Goal: Information Seeking & Learning: Find specific fact

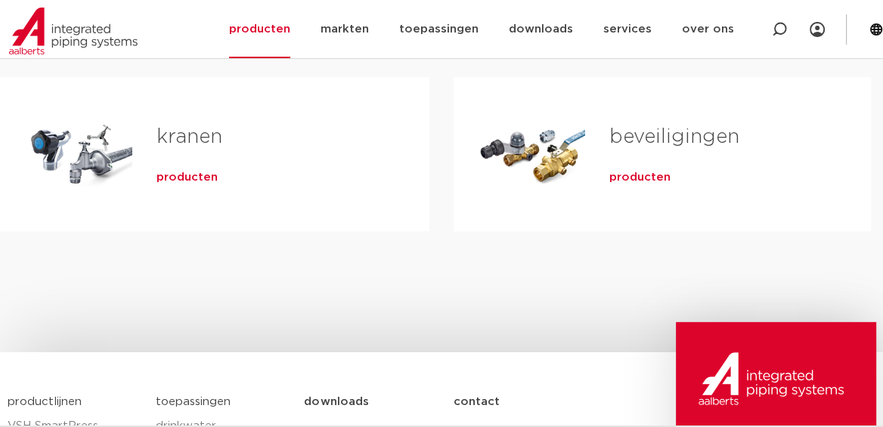
scroll to position [328, 0]
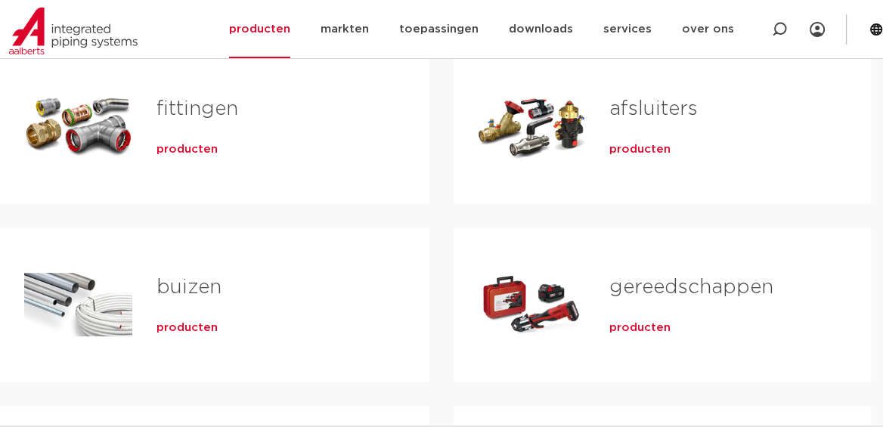
click at [173, 146] on span "producten" at bounding box center [186, 149] width 61 height 15
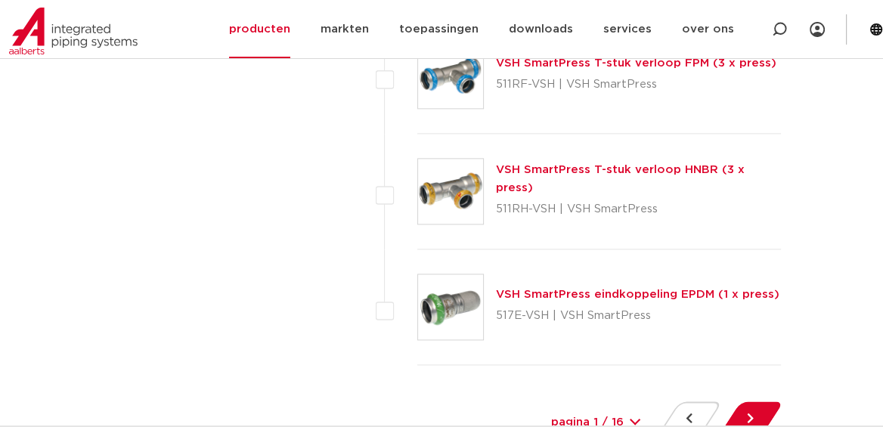
scroll to position [7227, 0]
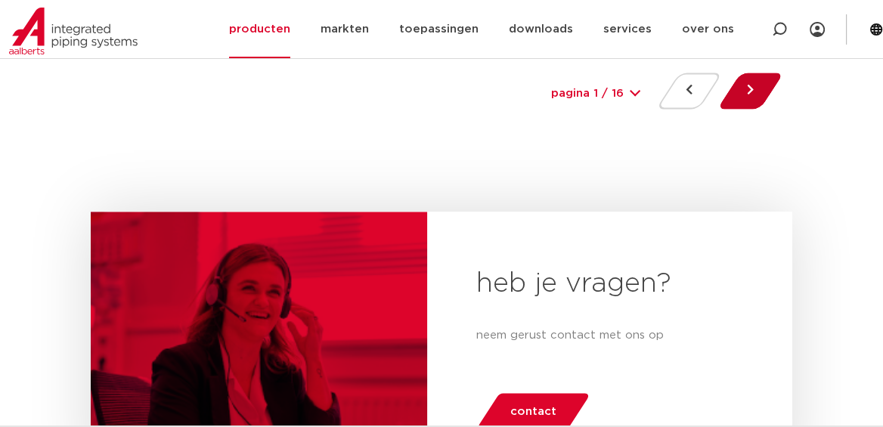
click at [748, 77] on button at bounding box center [749, 91] width 43 height 36
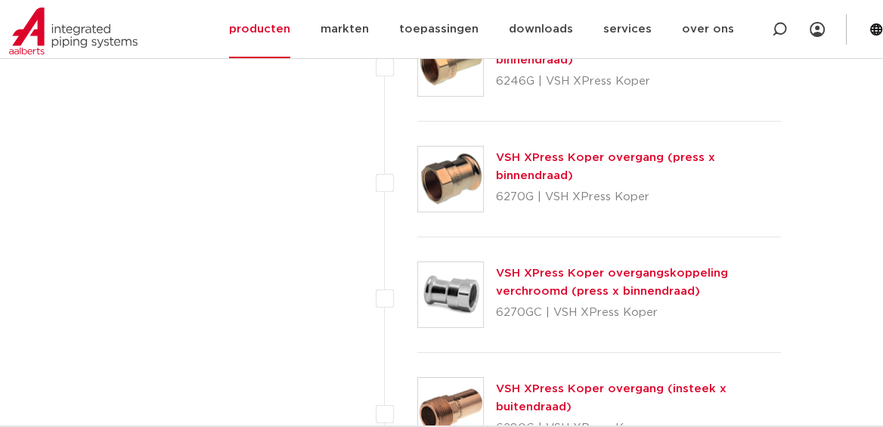
scroll to position [4927, 0]
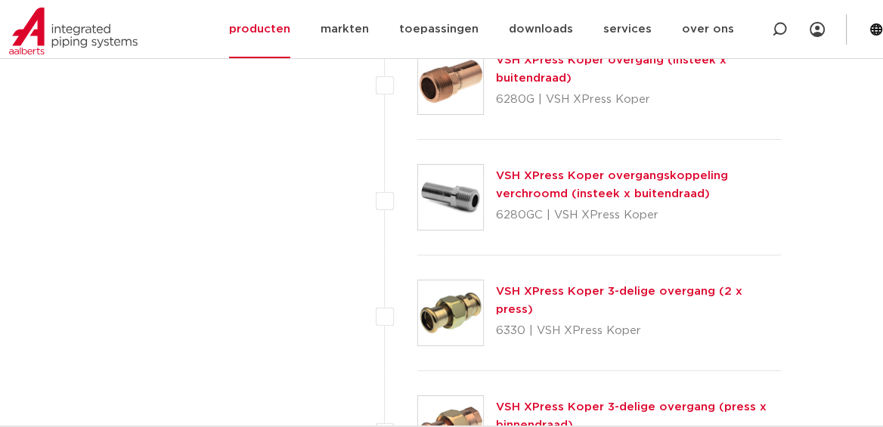
click at [514, 170] on link "VSH XPress Koper overgangskoppeling verchroomd (insteek x buitendraad)" at bounding box center [612, 184] width 232 height 29
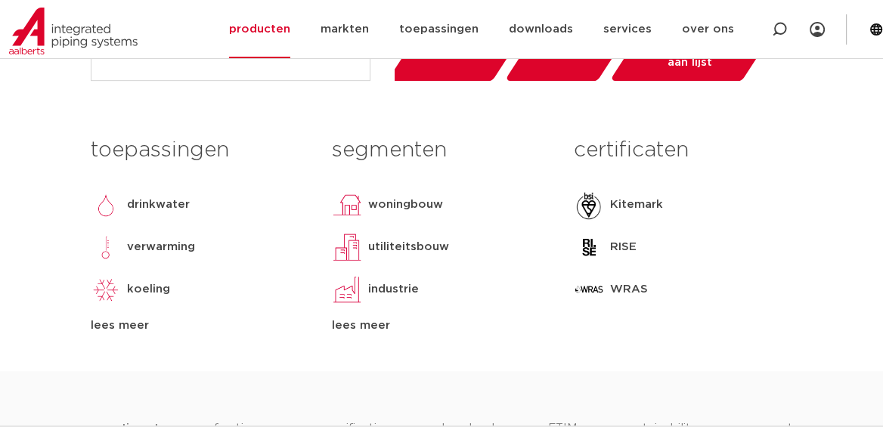
scroll to position [328, 0]
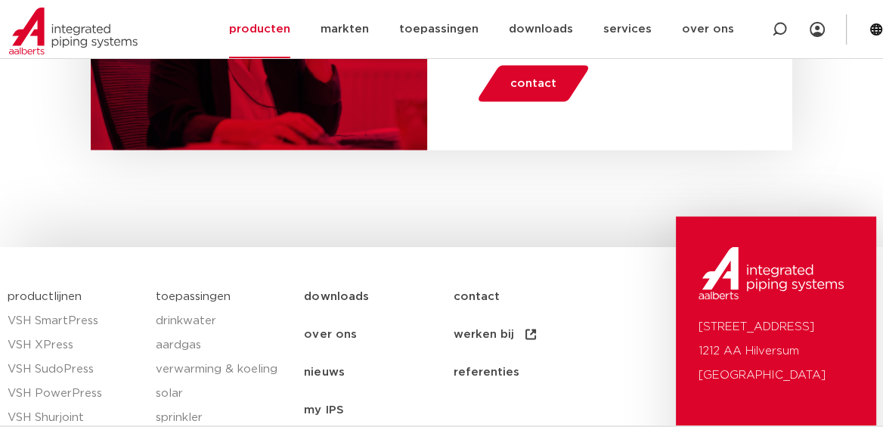
scroll to position [7226, 0]
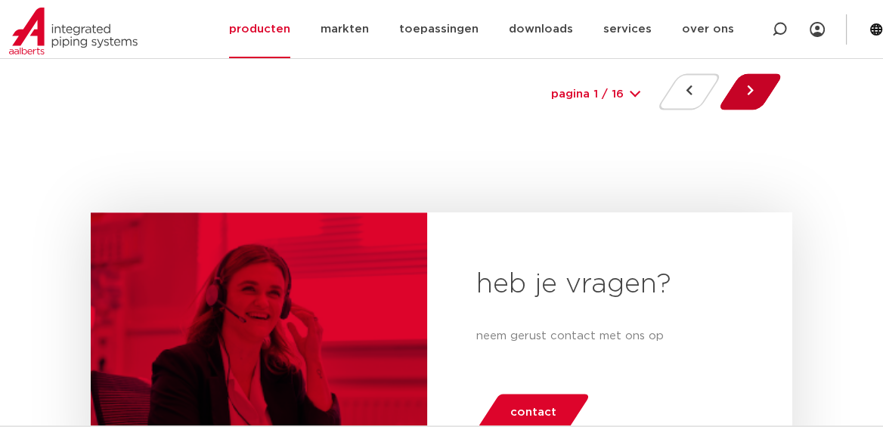
click at [750, 84] on button at bounding box center [749, 91] width 43 height 36
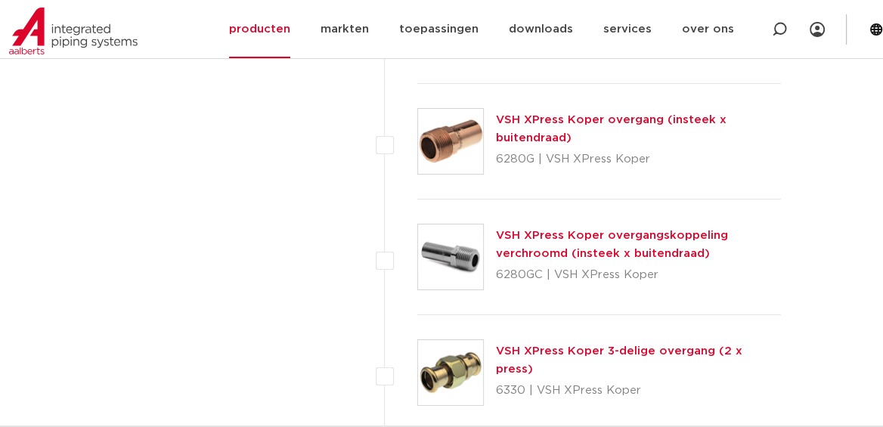
scroll to position [4927, 0]
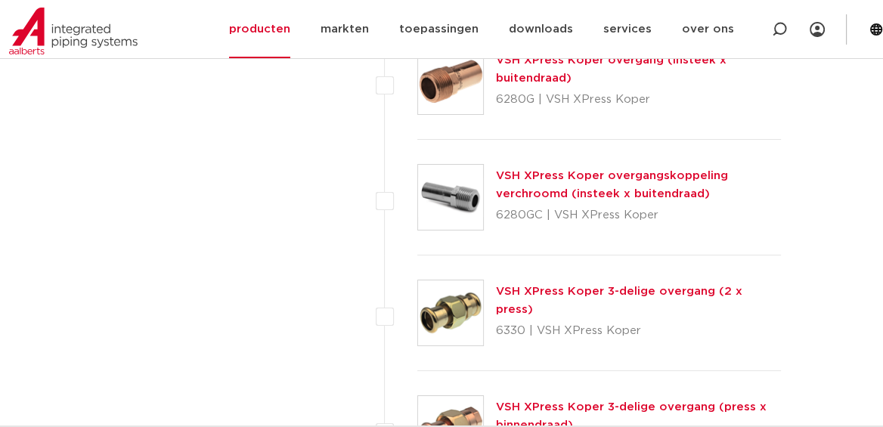
drag, startPoint x: 542, startPoint y: 210, endPoint x: 489, endPoint y: 208, distance: 52.9
click at [489, 208] on div "VSH XPress Koper overgangskoppeling verchroomd (insteek x buitendraad) 6280GC |…" at bounding box center [598, 198] width 363 height 116
copy p "6280GC"
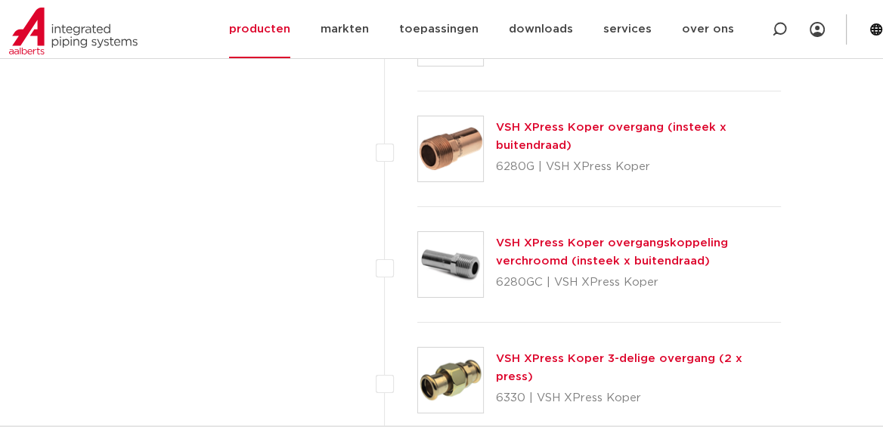
scroll to position [4846, 0]
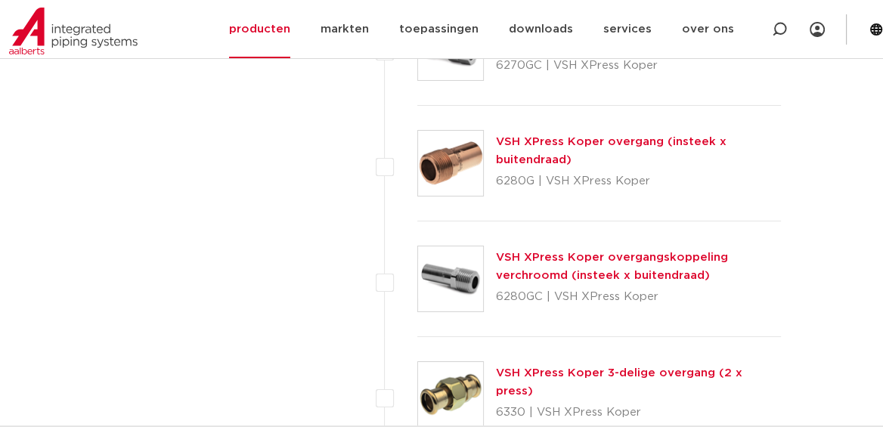
drag, startPoint x: 533, startPoint y: 174, endPoint x: 495, endPoint y: 178, distance: 38.8
click at [496, 178] on p "6280G | VSH XPress Koper" at bounding box center [638, 181] width 285 height 24
copy p "6280G"
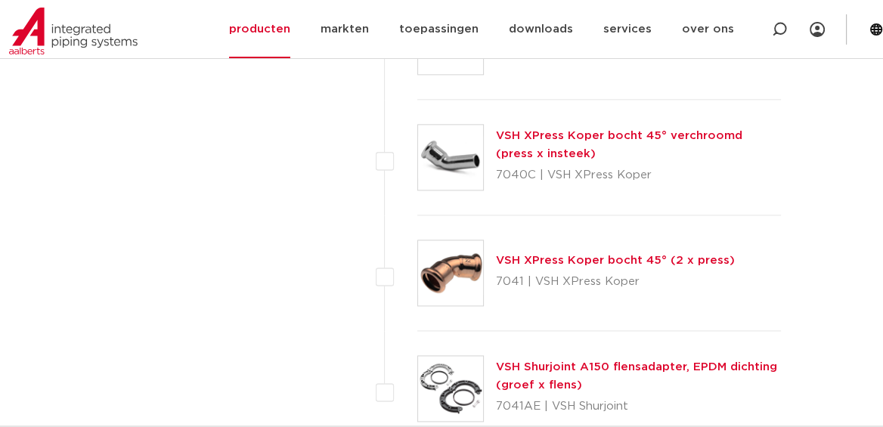
scroll to position [7145, 0]
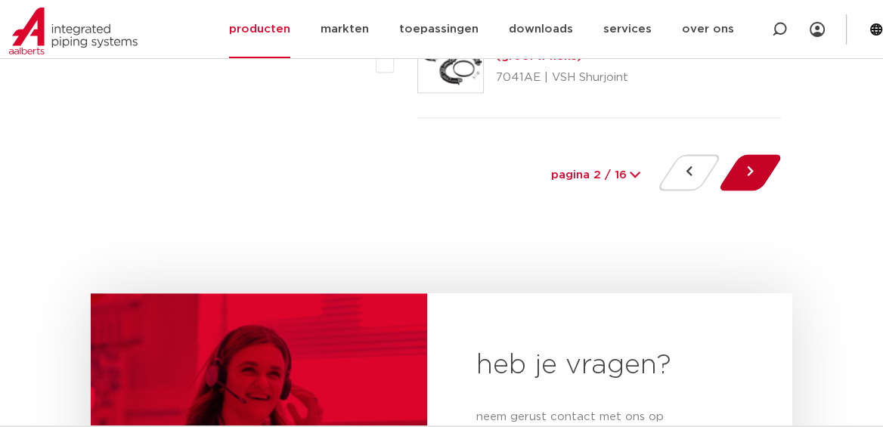
click at [754, 165] on button at bounding box center [749, 172] width 43 height 36
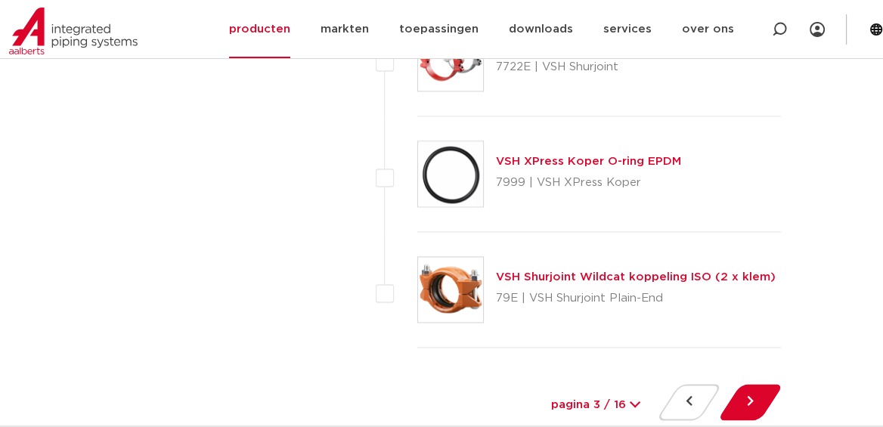
scroll to position [7244, 0]
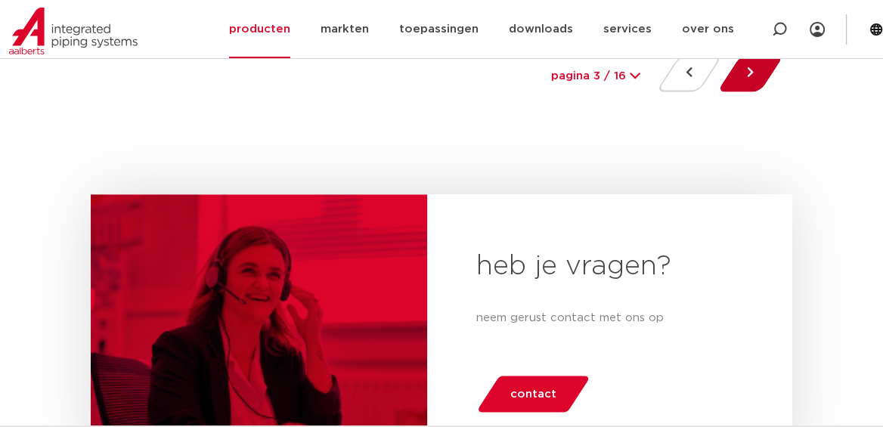
click at [744, 70] on button at bounding box center [749, 73] width 43 height 36
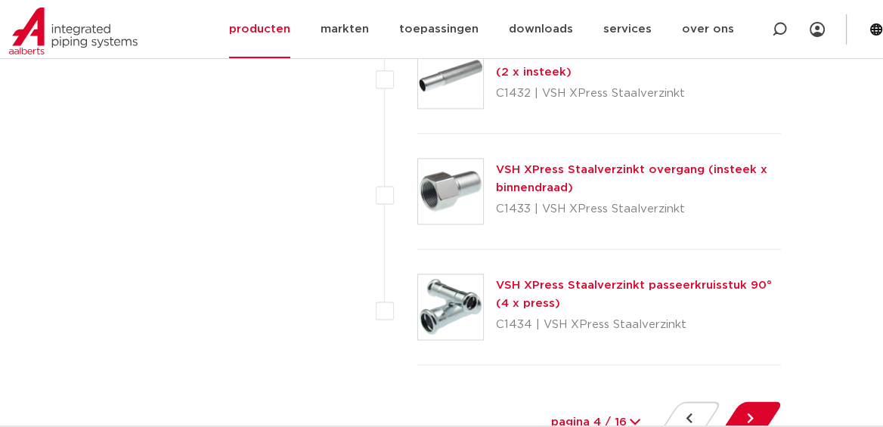
scroll to position [7227, 0]
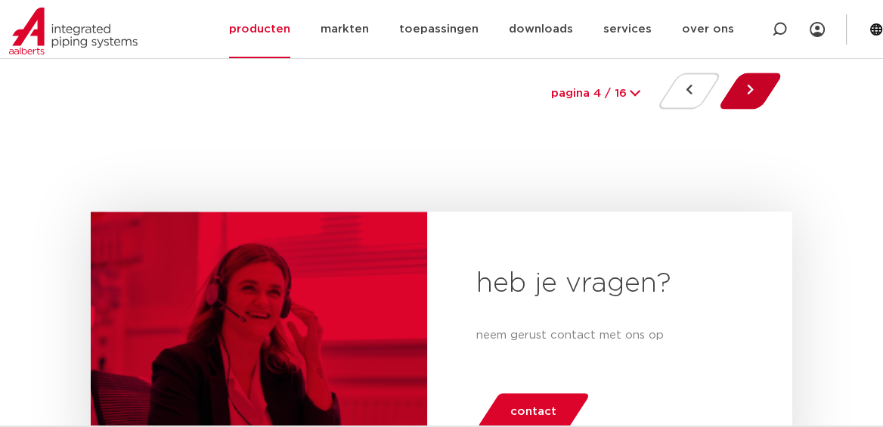
click at [747, 85] on button at bounding box center [749, 91] width 43 height 36
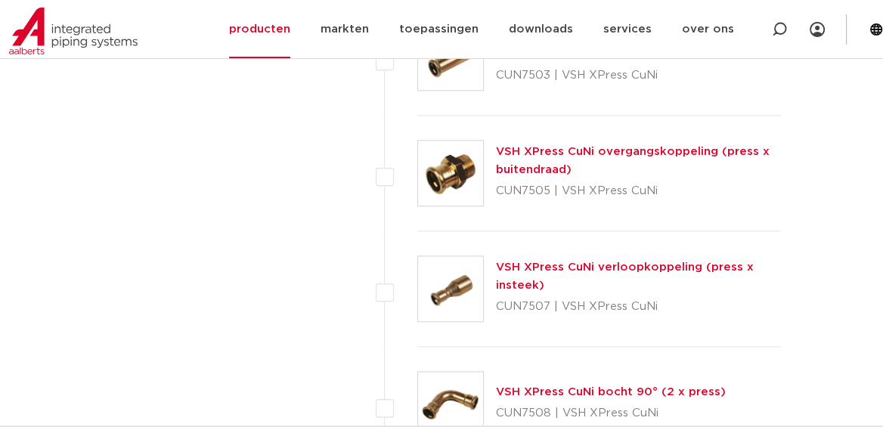
scroll to position [6898, 0]
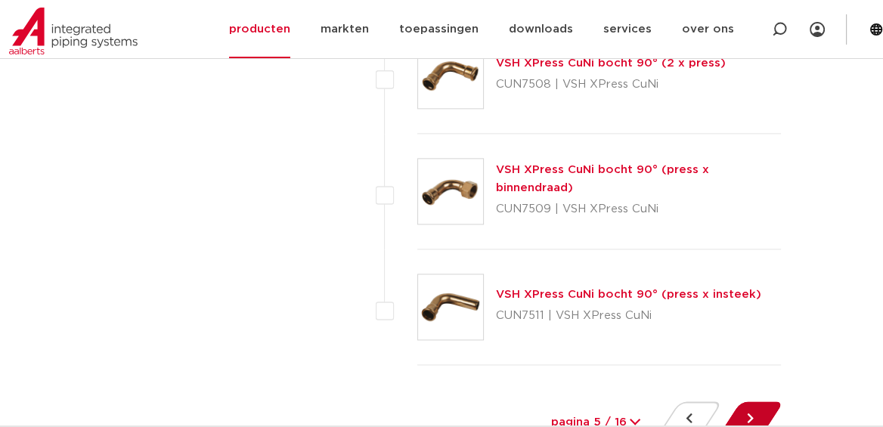
click at [750, 410] on button at bounding box center [749, 419] width 43 height 36
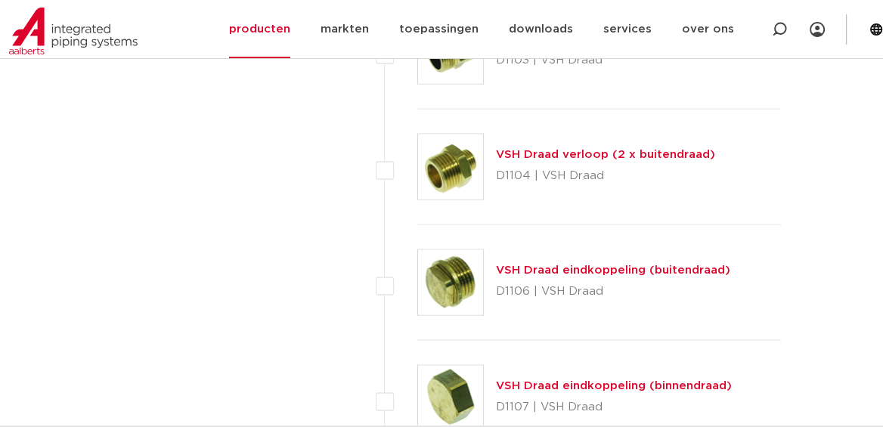
scroll to position [2974, 0]
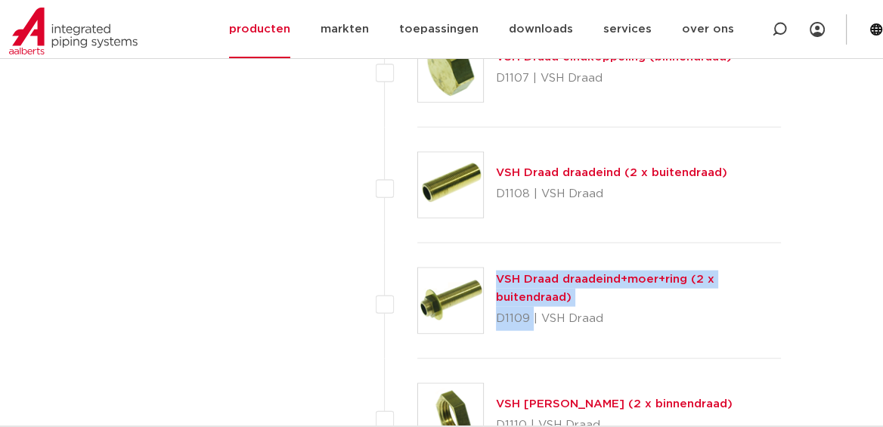
drag, startPoint x: 529, startPoint y: 314, endPoint x: 488, endPoint y: 306, distance: 41.6
click at [488, 306] on div "VSH Draad draadeind+moer+ring (2 x buitendraad) D1109 | VSH Draad" at bounding box center [598, 301] width 363 height 116
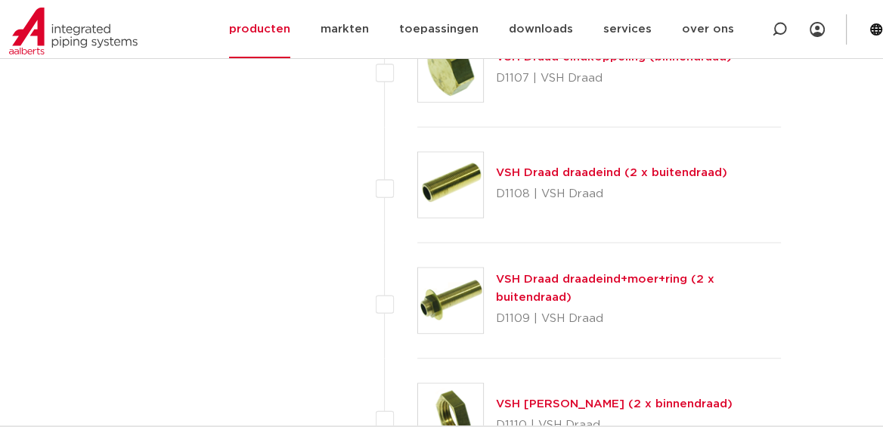
drag, startPoint x: 488, startPoint y: 306, endPoint x: 549, endPoint y: 341, distance: 70.4
click at [551, 342] on div "VSH Draad draadeind+moer+ring (2 x buitendraad) D1109 | VSH Draad" at bounding box center [598, 301] width 363 height 116
drag, startPoint x: 528, startPoint y: 317, endPoint x: 494, endPoint y: 311, distance: 34.4
click at [496, 312] on p "D1109 | VSH Draad" at bounding box center [638, 319] width 285 height 24
copy p "D1109"
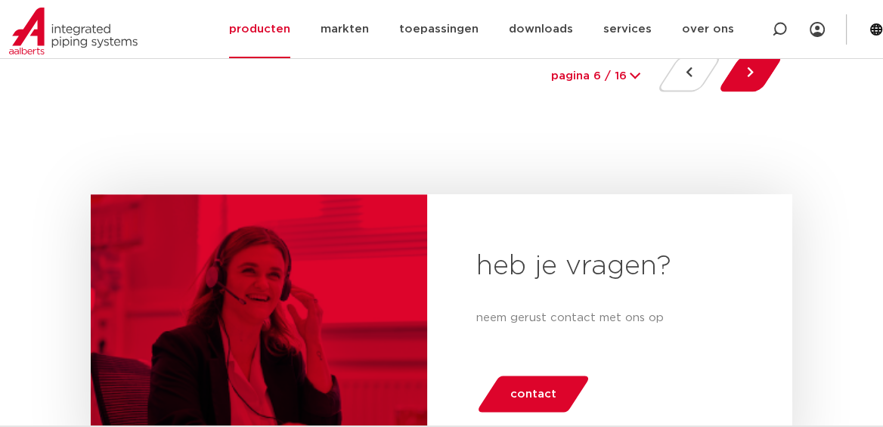
scroll to position [6916, 0]
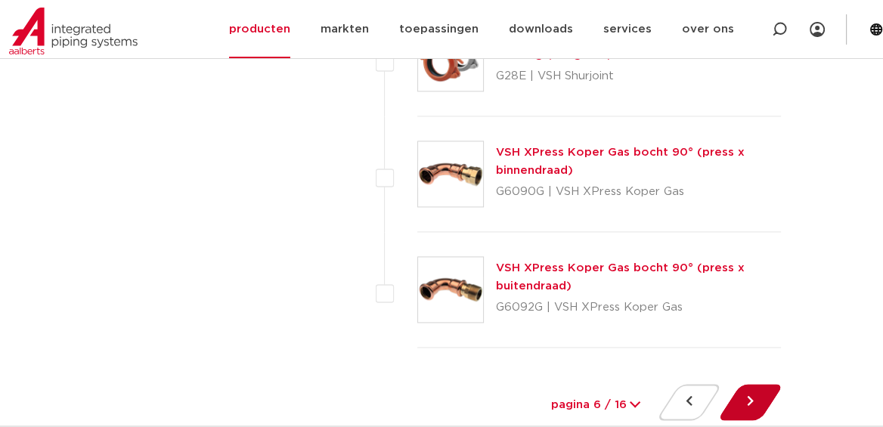
click at [750, 391] on button at bounding box center [749, 402] width 43 height 36
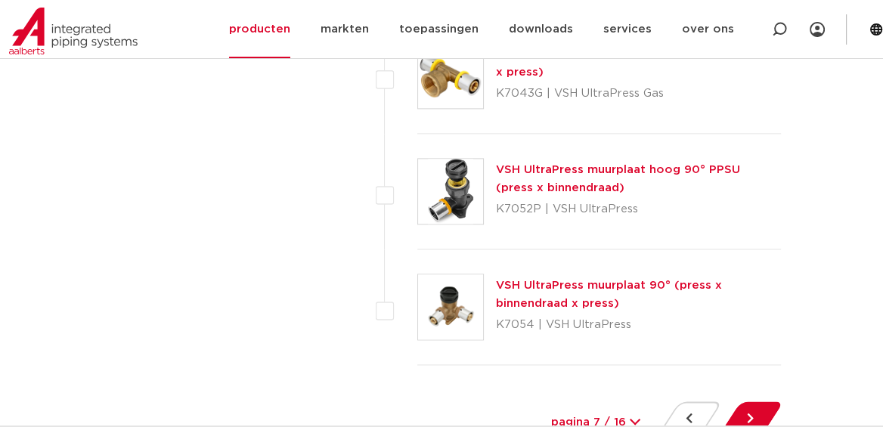
scroll to position [7227, 0]
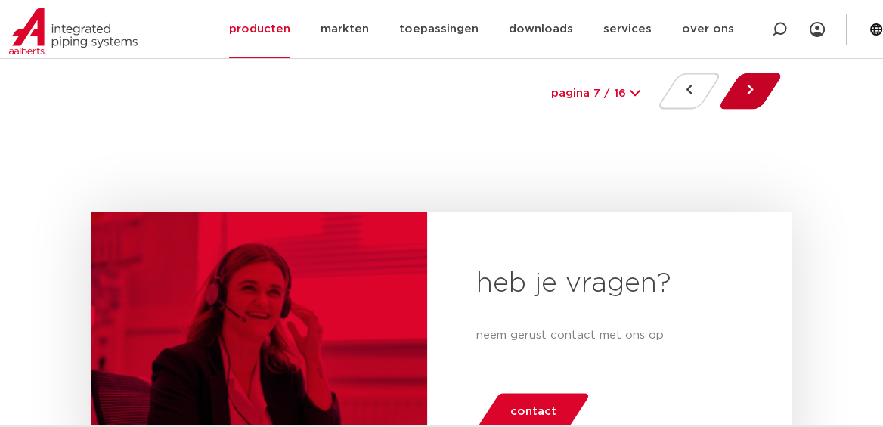
click at [751, 84] on button at bounding box center [749, 91] width 43 height 36
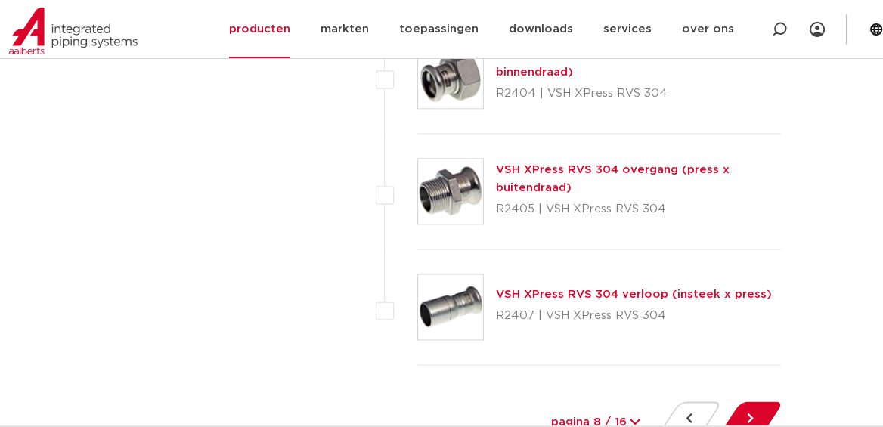
scroll to position [7227, 0]
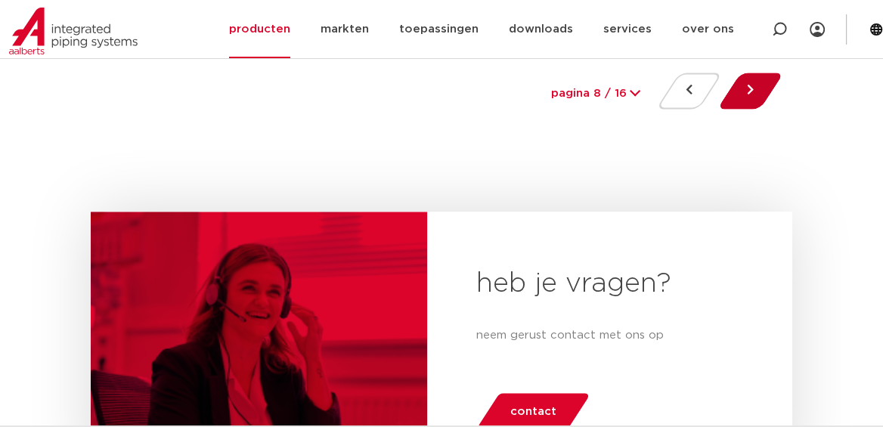
click at [750, 82] on button at bounding box center [749, 91] width 43 height 36
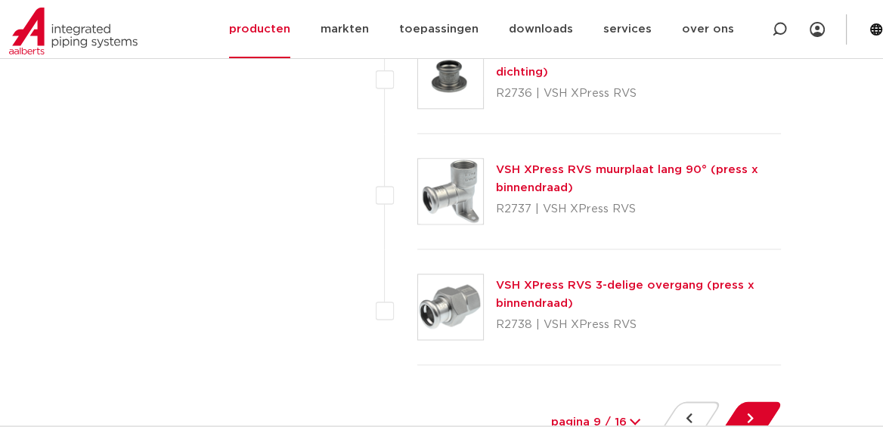
scroll to position [7227, 0]
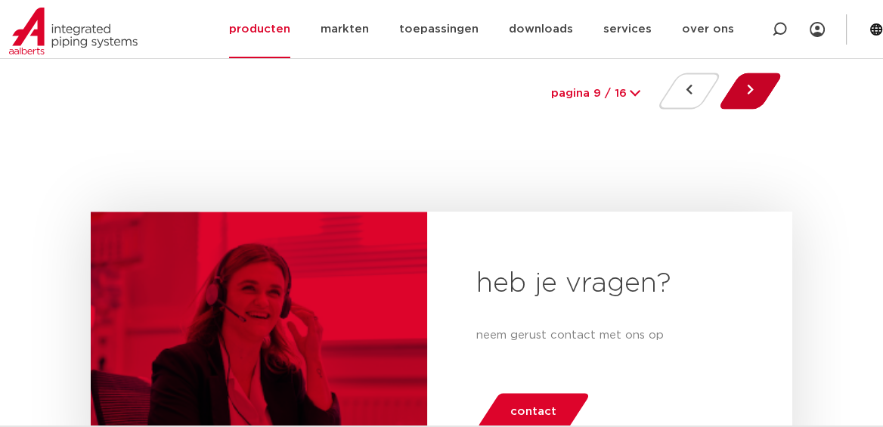
click at [746, 82] on button at bounding box center [749, 91] width 43 height 36
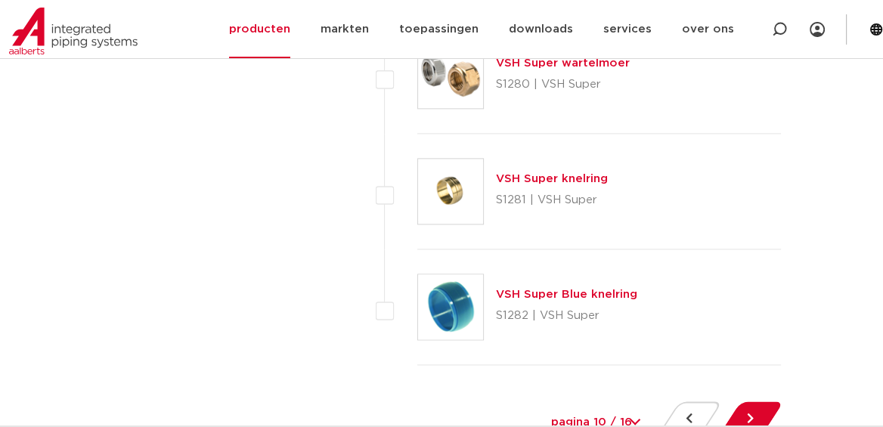
scroll to position [6570, 0]
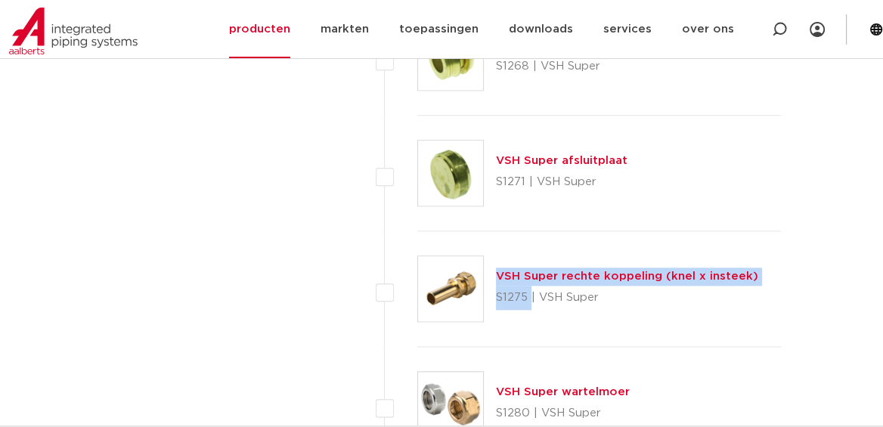
drag, startPoint x: 527, startPoint y: 292, endPoint x: 488, endPoint y: 283, distance: 39.4
click at [488, 283] on div "VSH Super rechte koppeling (knel x insteek) S1275 | VSH Super" at bounding box center [598, 289] width 363 height 116
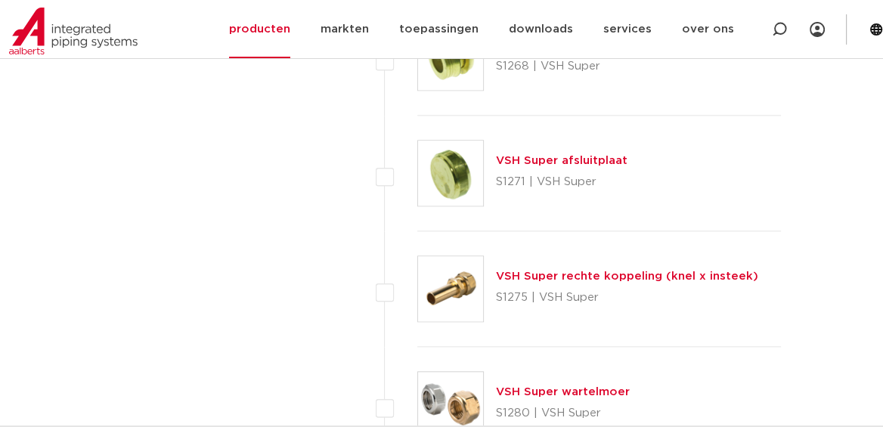
drag, startPoint x: 488, startPoint y: 283, endPoint x: 648, endPoint y: 314, distance: 162.3
click at [649, 315] on div "VSH Super rechte koppeling (knel x insteek) S1275 | VSH Super" at bounding box center [598, 289] width 363 height 116
drag, startPoint x: 527, startPoint y: 289, endPoint x: 493, endPoint y: 289, distance: 33.3
click at [493, 289] on div "VSH Super rechte koppeling (knel x insteek) S1275 | VSH Super" at bounding box center [598, 289] width 363 height 116
copy p "S1275"
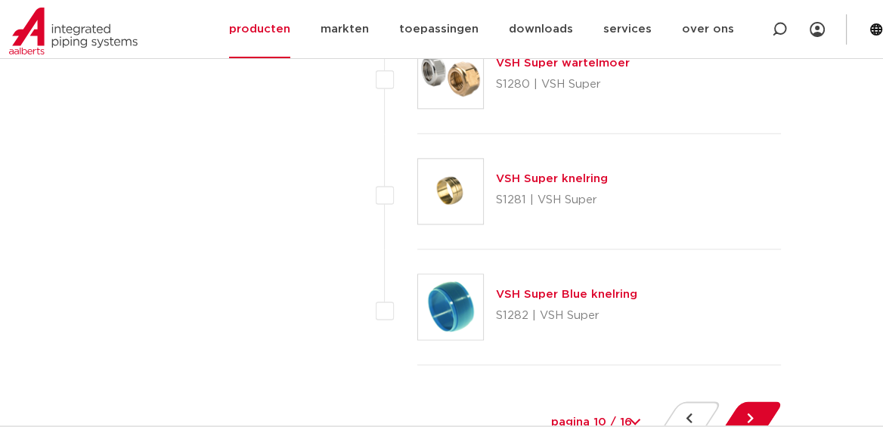
scroll to position [7227, 0]
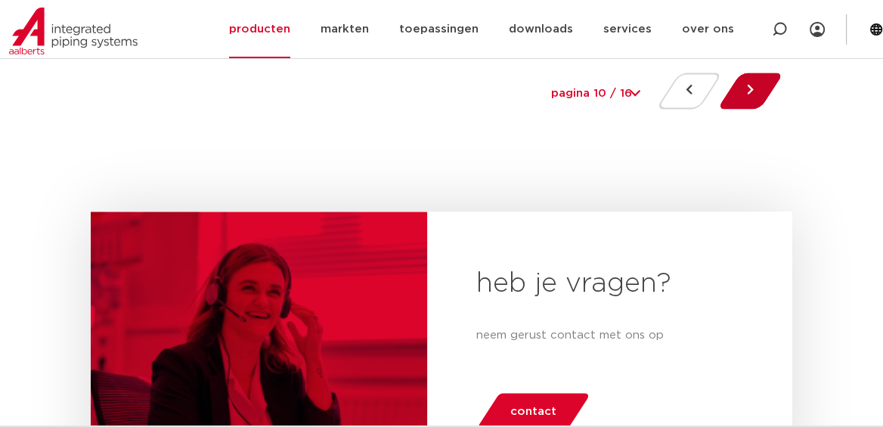
click at [745, 77] on button at bounding box center [749, 91] width 43 height 36
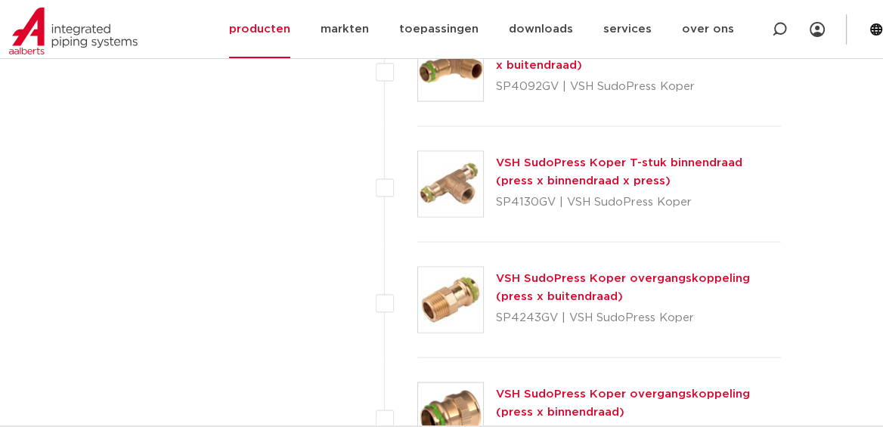
scroll to position [2957, 0]
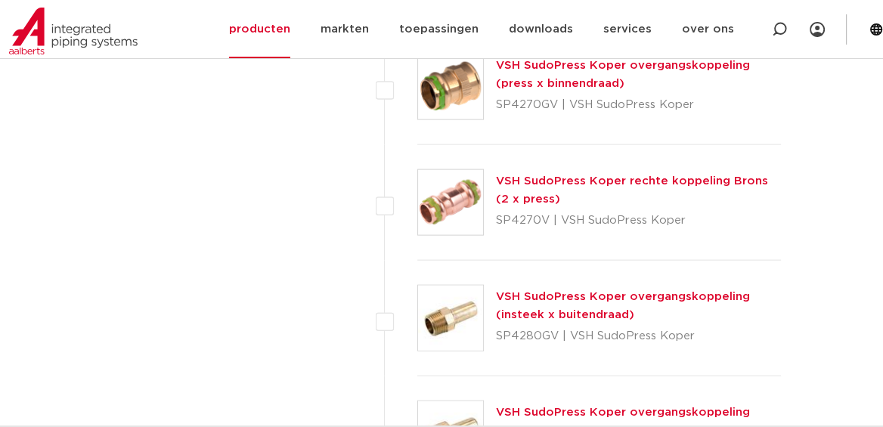
drag, startPoint x: 559, startPoint y: 335, endPoint x: 498, endPoint y: 339, distance: 61.3
click at [498, 339] on p "SP4280GV | VSH SudoPress Koper" at bounding box center [638, 336] width 285 height 24
copy p "SP4280GV"
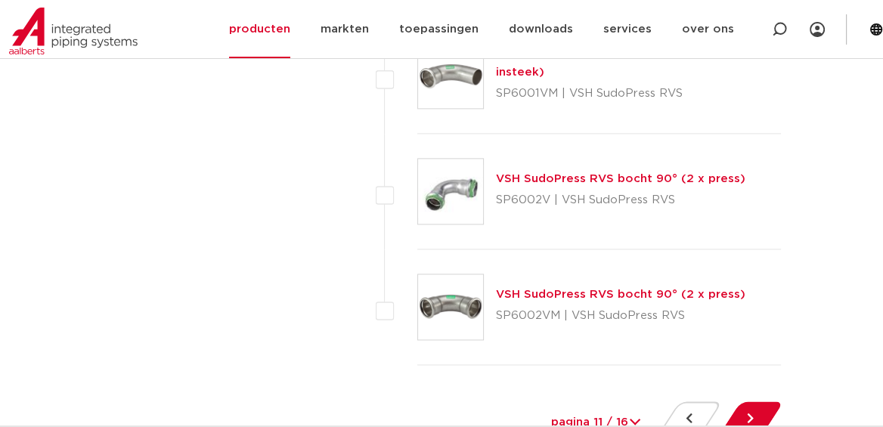
scroll to position [7227, 0]
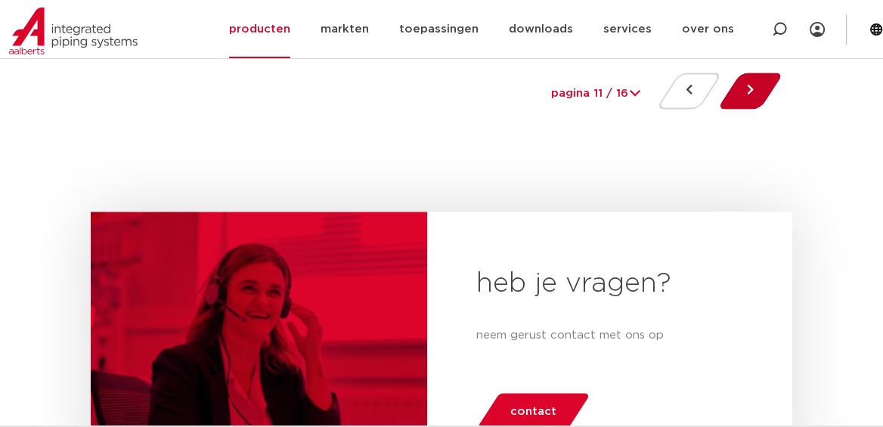
click at [750, 84] on button at bounding box center [749, 91] width 43 height 36
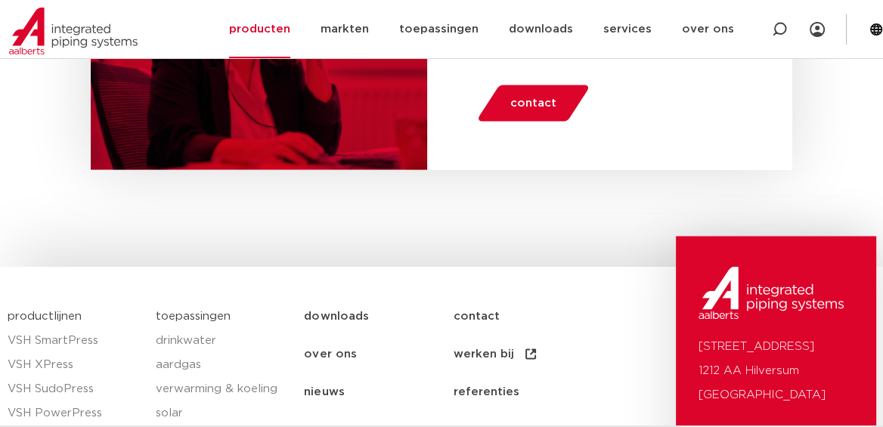
scroll to position [7227, 0]
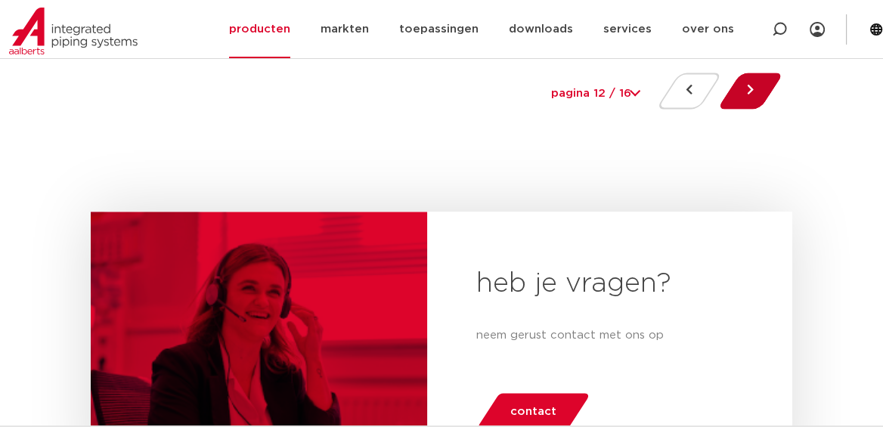
click at [750, 82] on button at bounding box center [749, 91] width 43 height 36
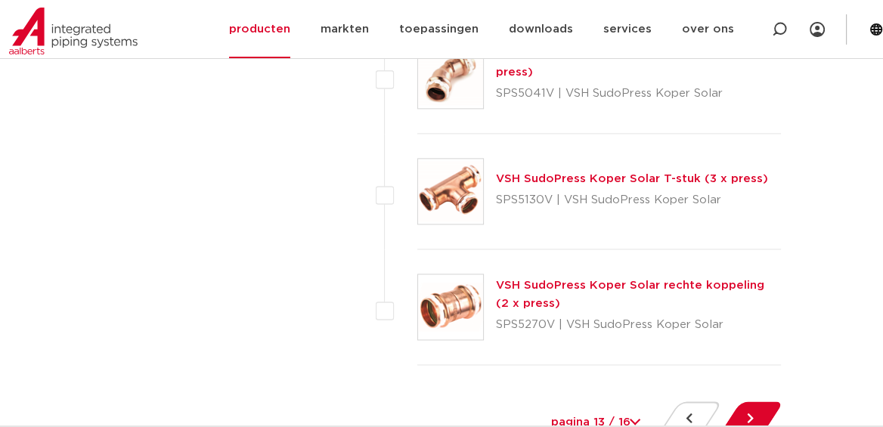
scroll to position [7227, 0]
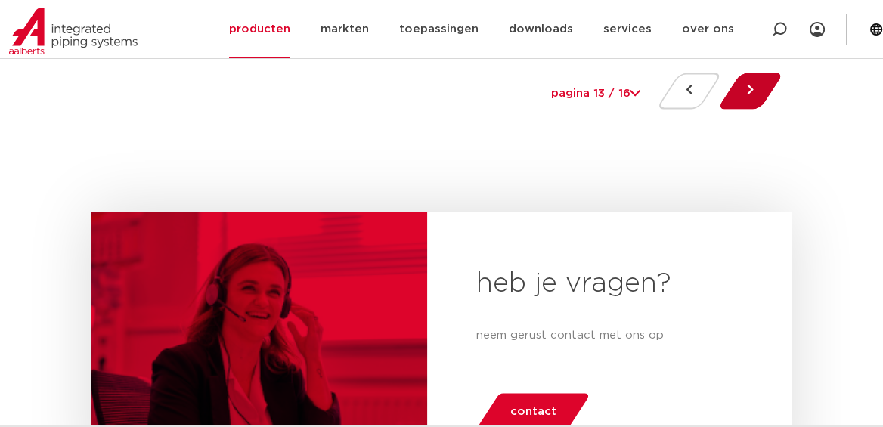
click at [749, 82] on button at bounding box center [749, 91] width 43 height 36
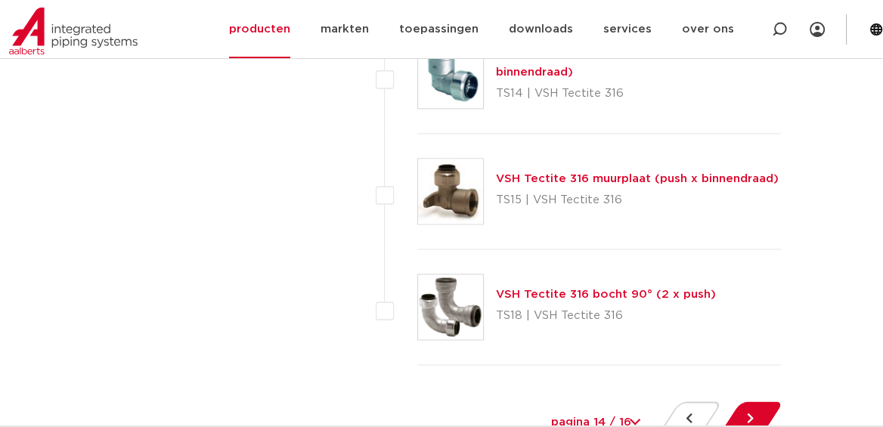
scroll to position [7227, 0]
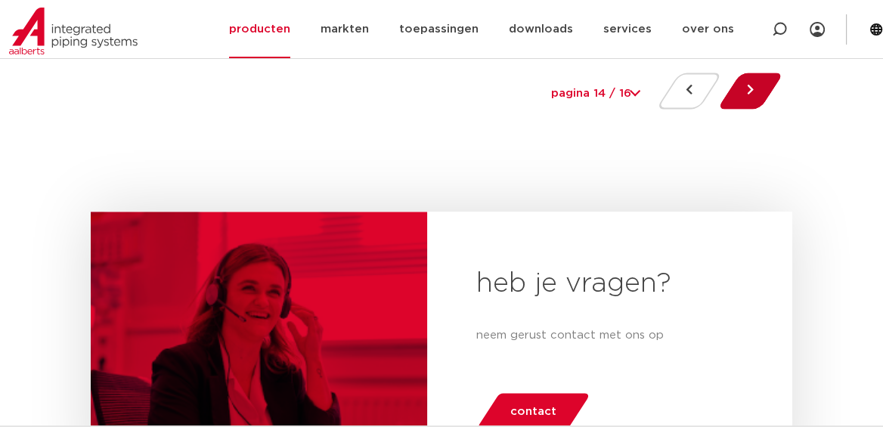
click at [750, 80] on button at bounding box center [749, 91] width 43 height 36
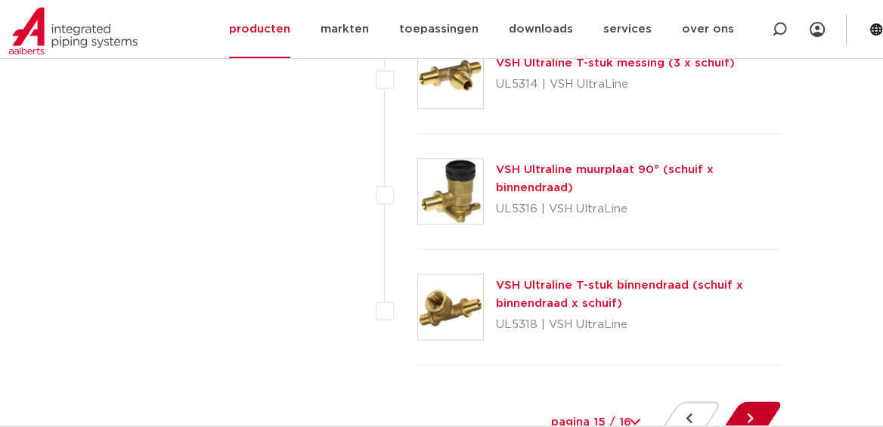
click at [745, 406] on button at bounding box center [749, 419] width 43 height 36
